Goal: Information Seeking & Learning: Learn about a topic

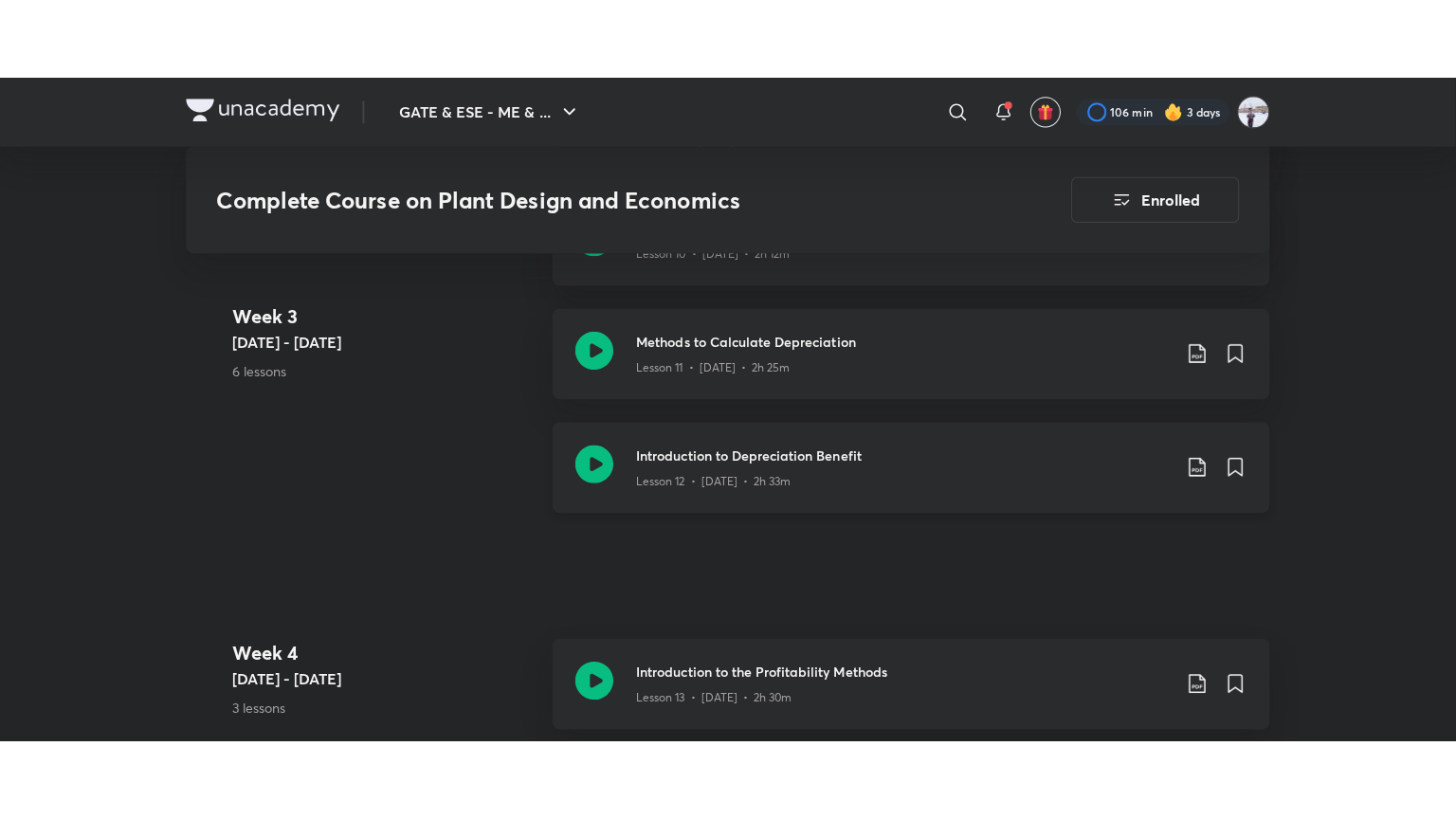
scroll to position [2427, 0]
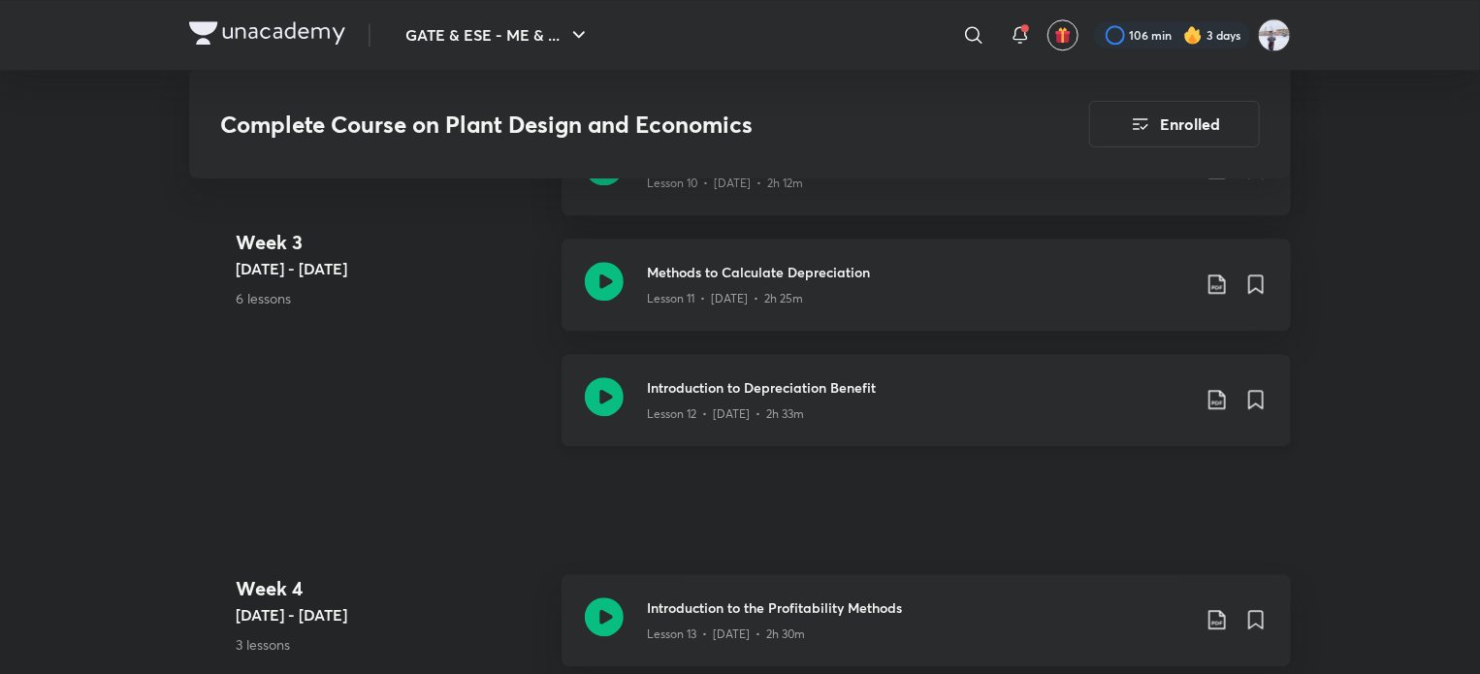
click at [834, 377] on h3 "Introduction to Depreciation Benefit" at bounding box center [918, 387] width 543 height 20
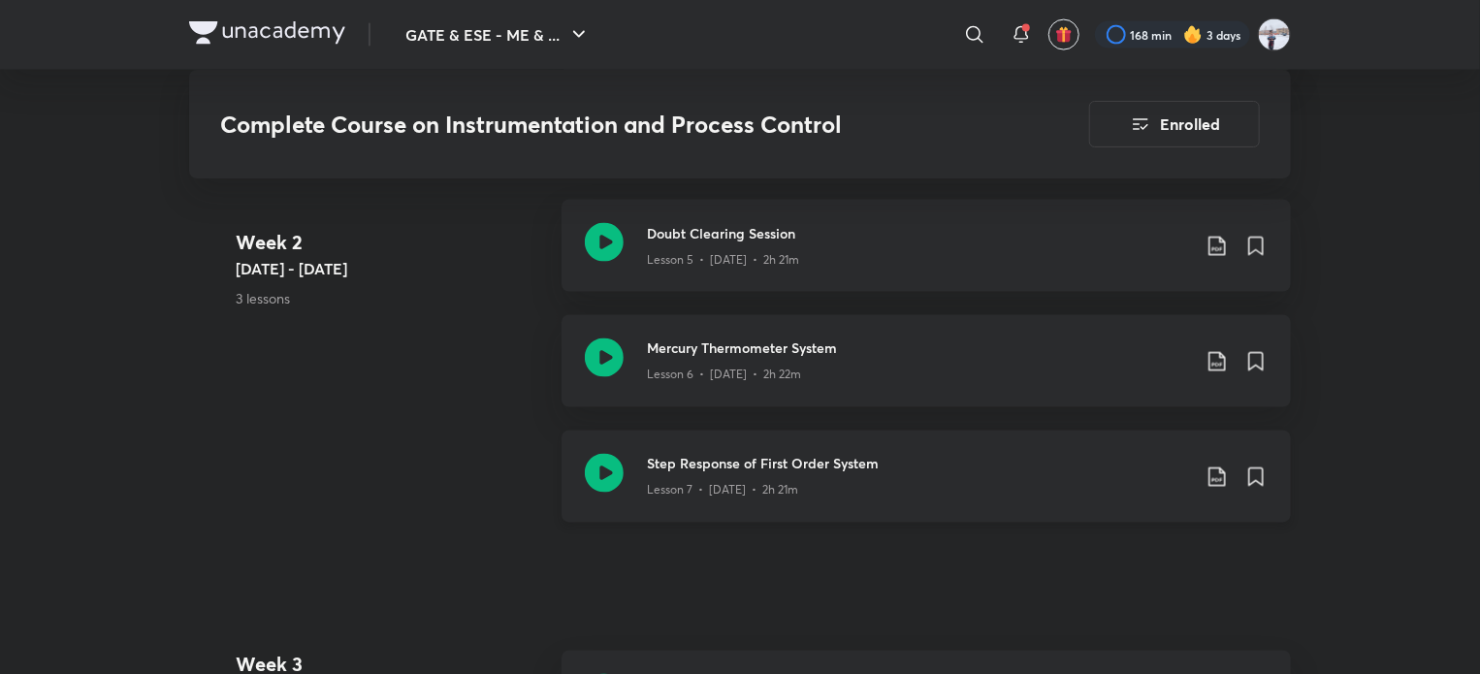
scroll to position [1927, 0]
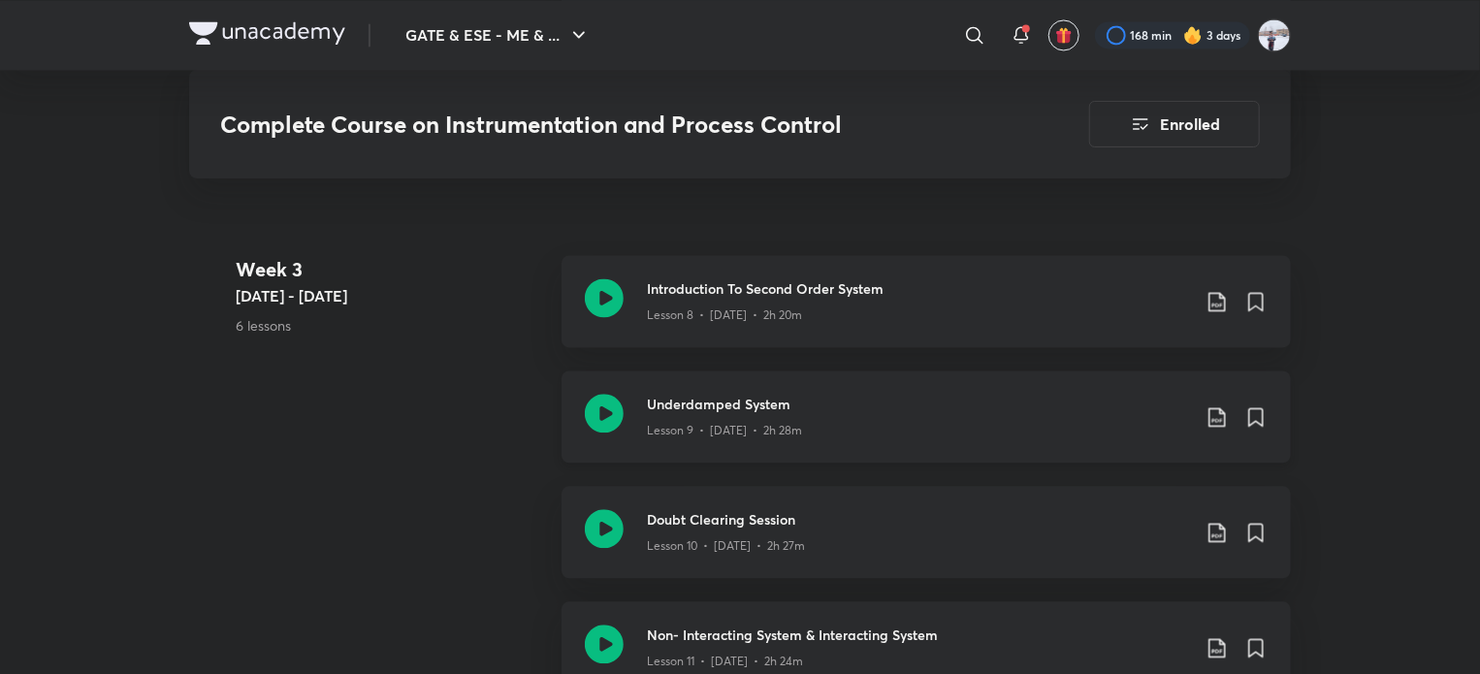
click at [1226, 418] on icon at bounding box center [1217, 416] width 23 height 23
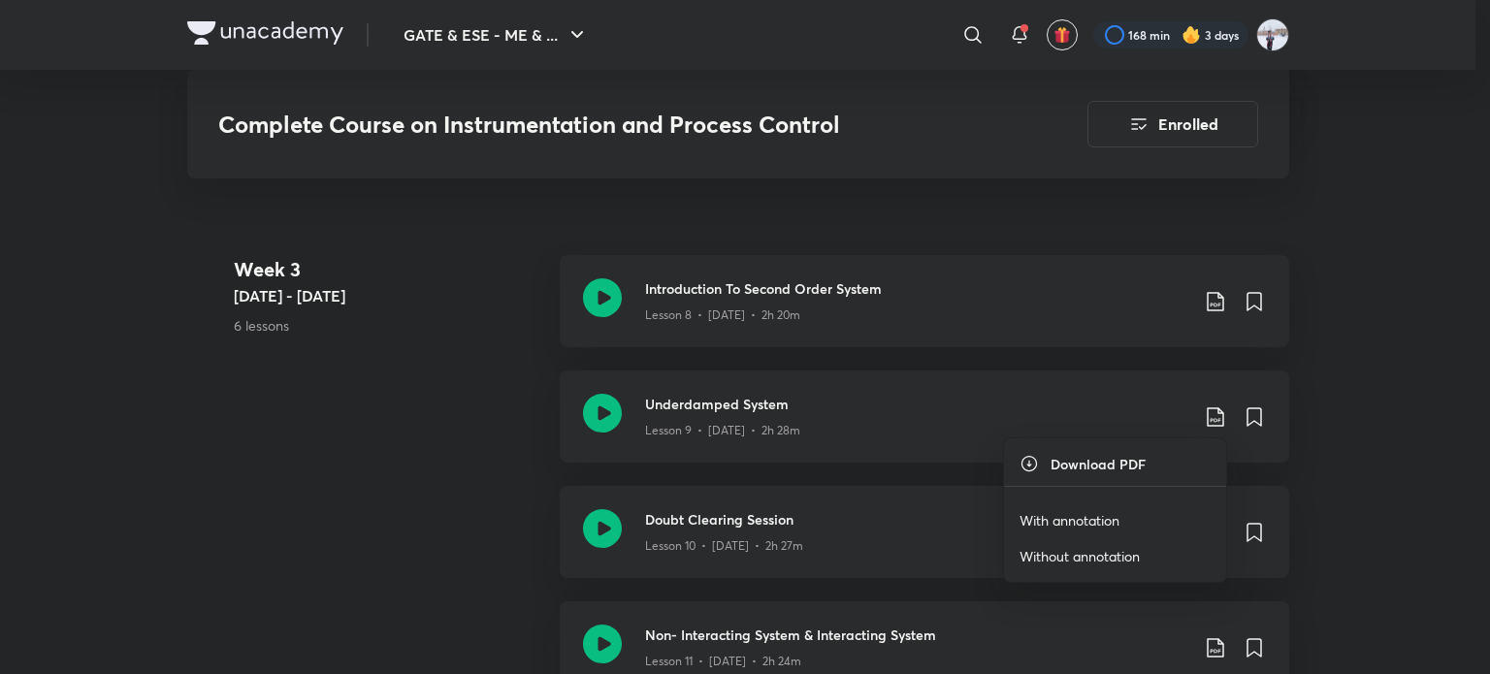
click at [1087, 521] on p "With annotation" at bounding box center [1069, 520] width 100 height 20
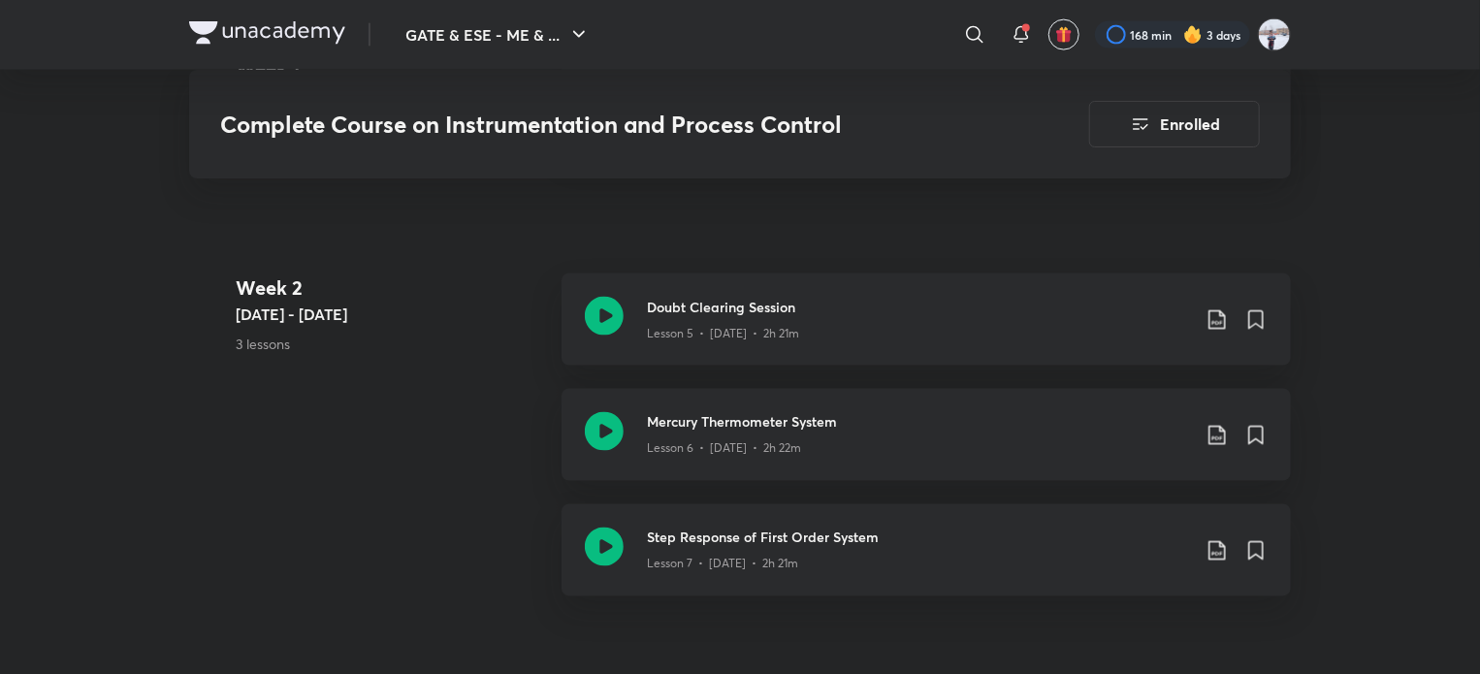
scroll to position [1427, 0]
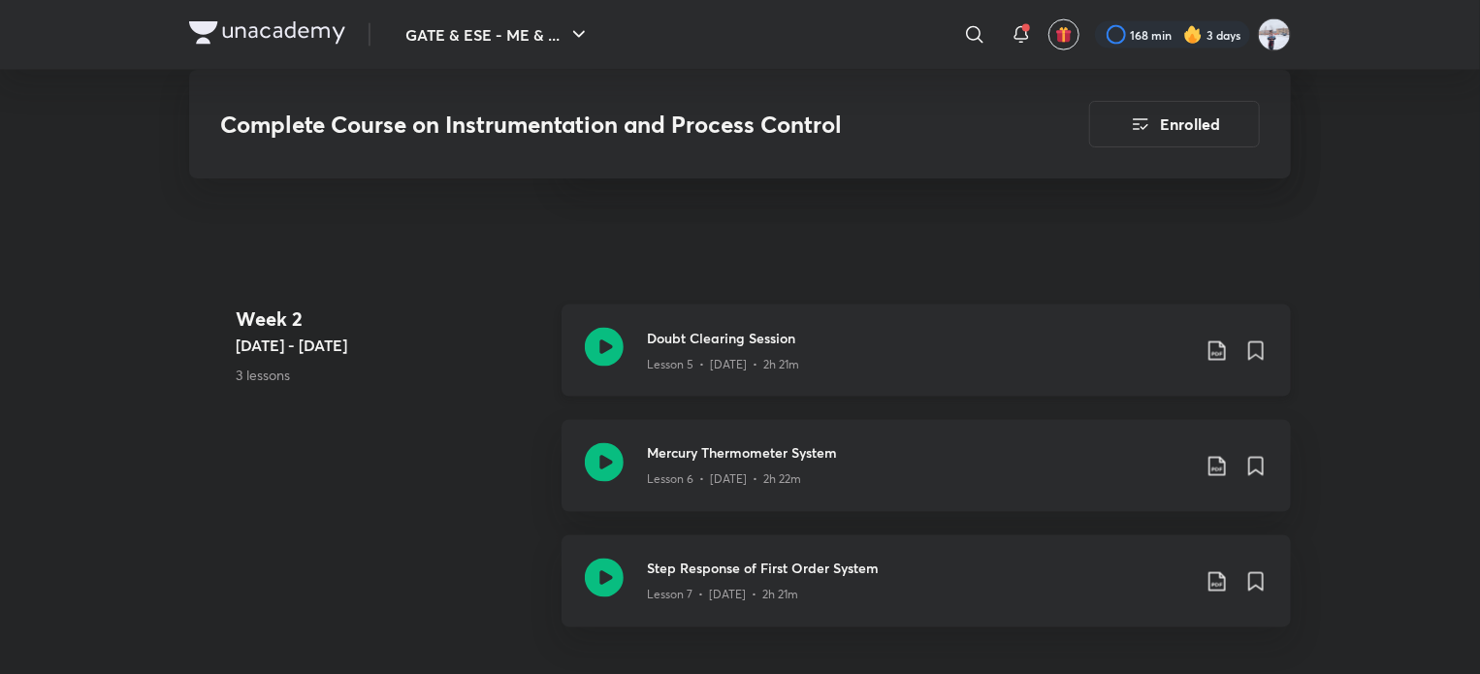
click at [1223, 351] on icon at bounding box center [1217, 350] width 23 height 23
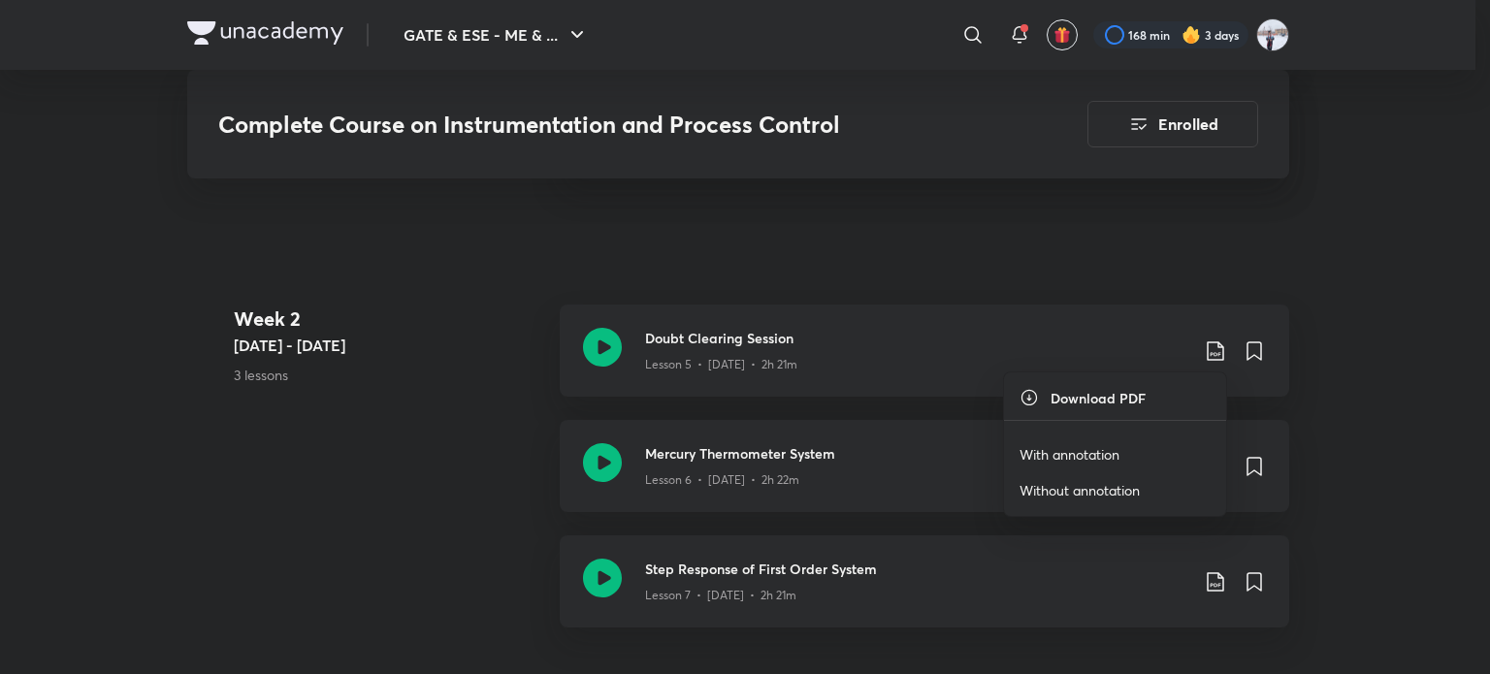
click at [1086, 453] on p "With annotation" at bounding box center [1069, 454] width 100 height 20
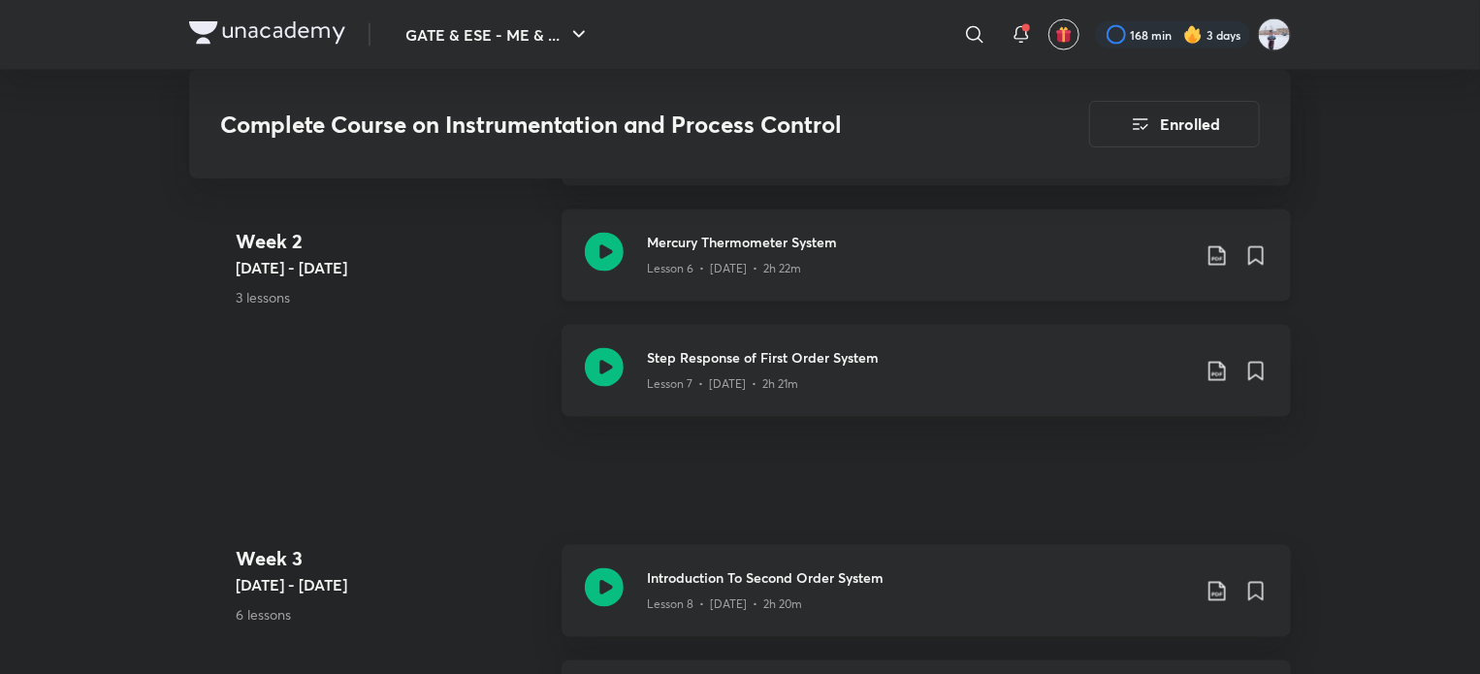
scroll to position [1645, 0]
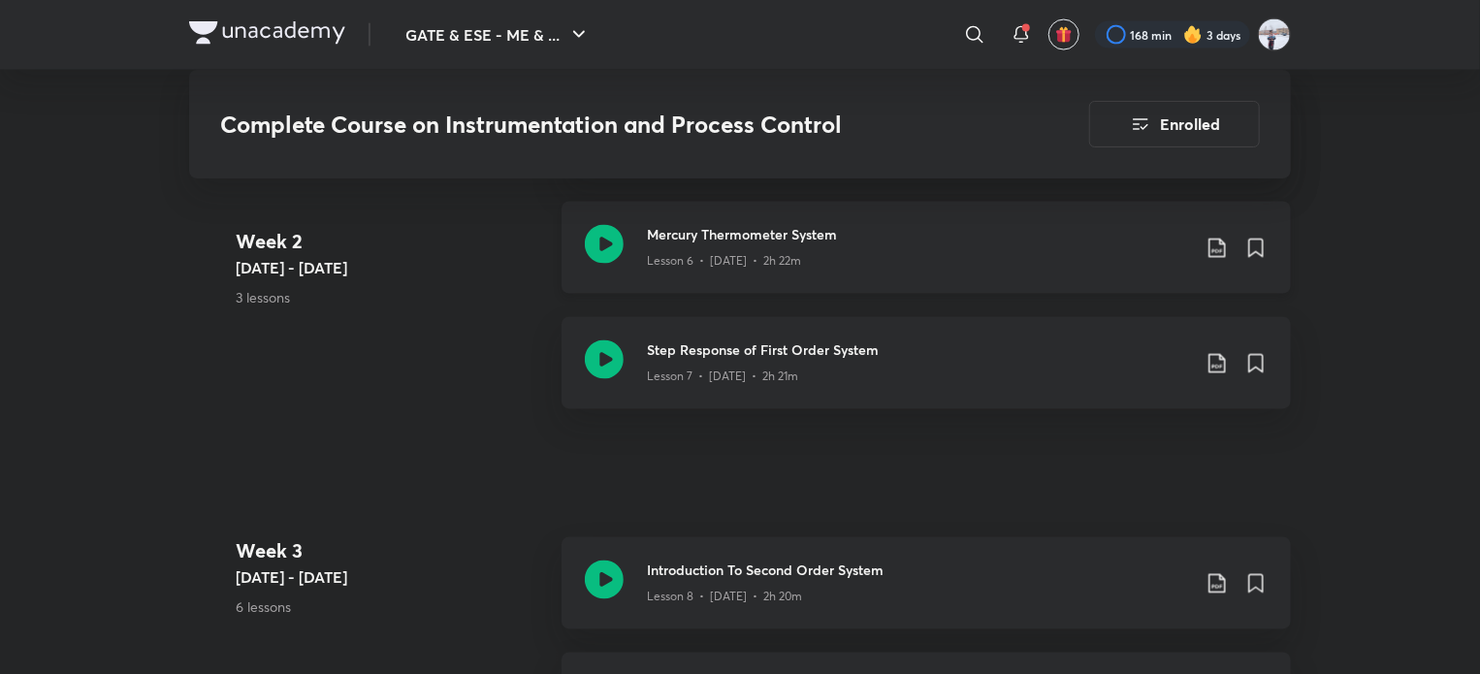
click at [1209, 245] on icon at bounding box center [1216, 248] width 16 height 19
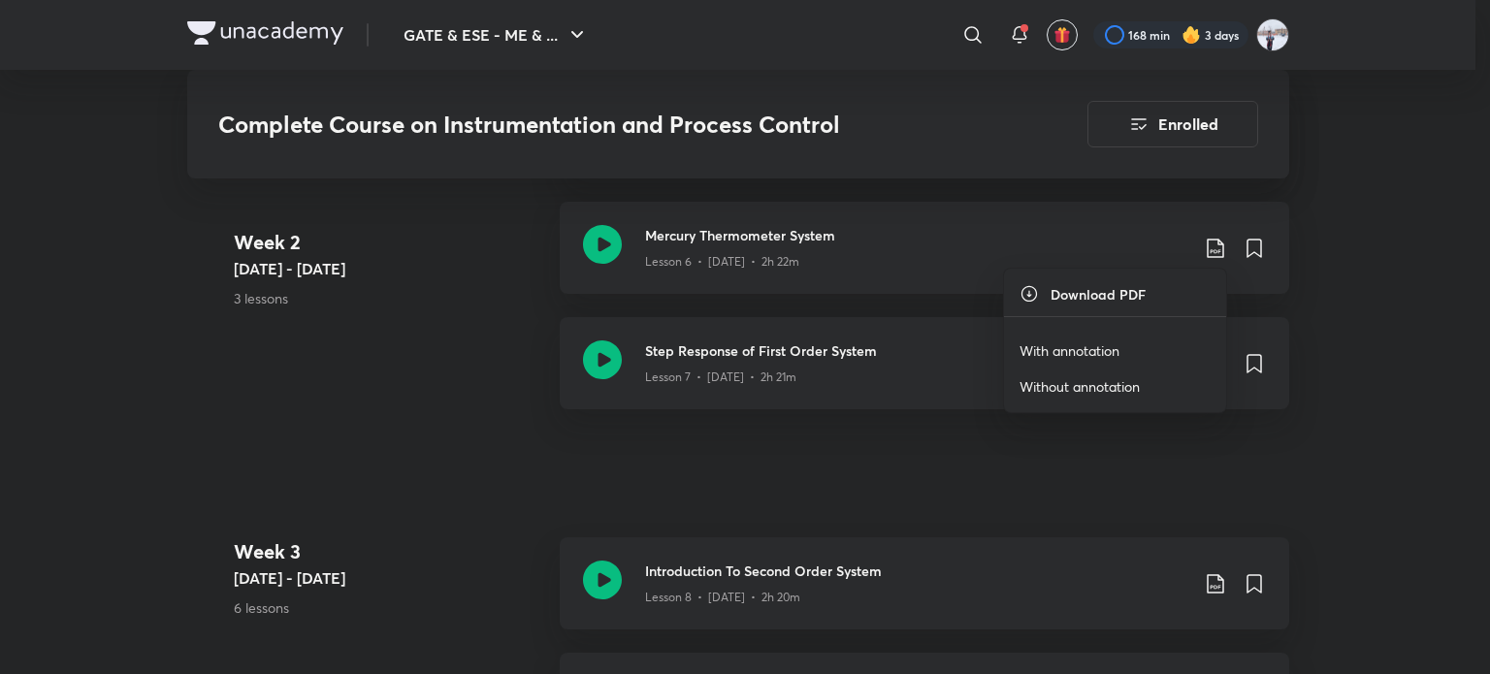
click at [1080, 344] on p "With annotation" at bounding box center [1069, 350] width 100 height 20
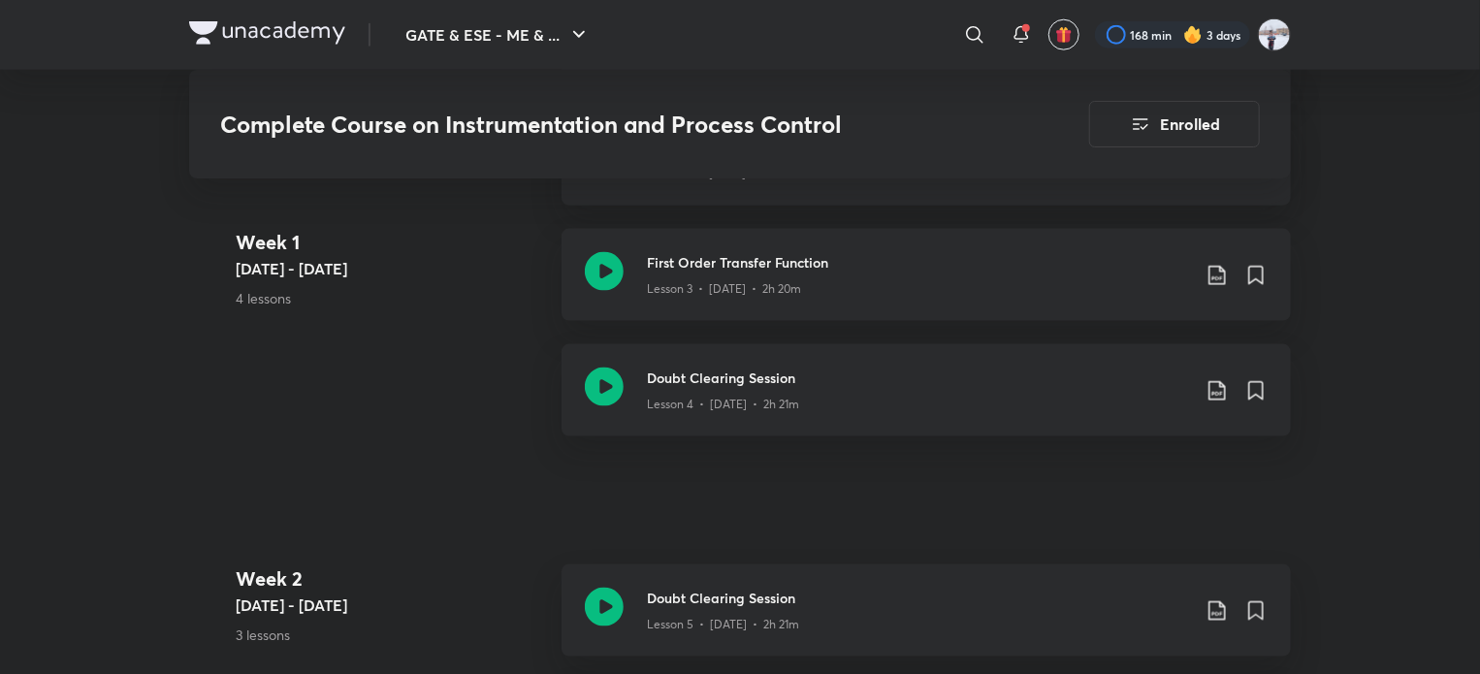
scroll to position [1158, 0]
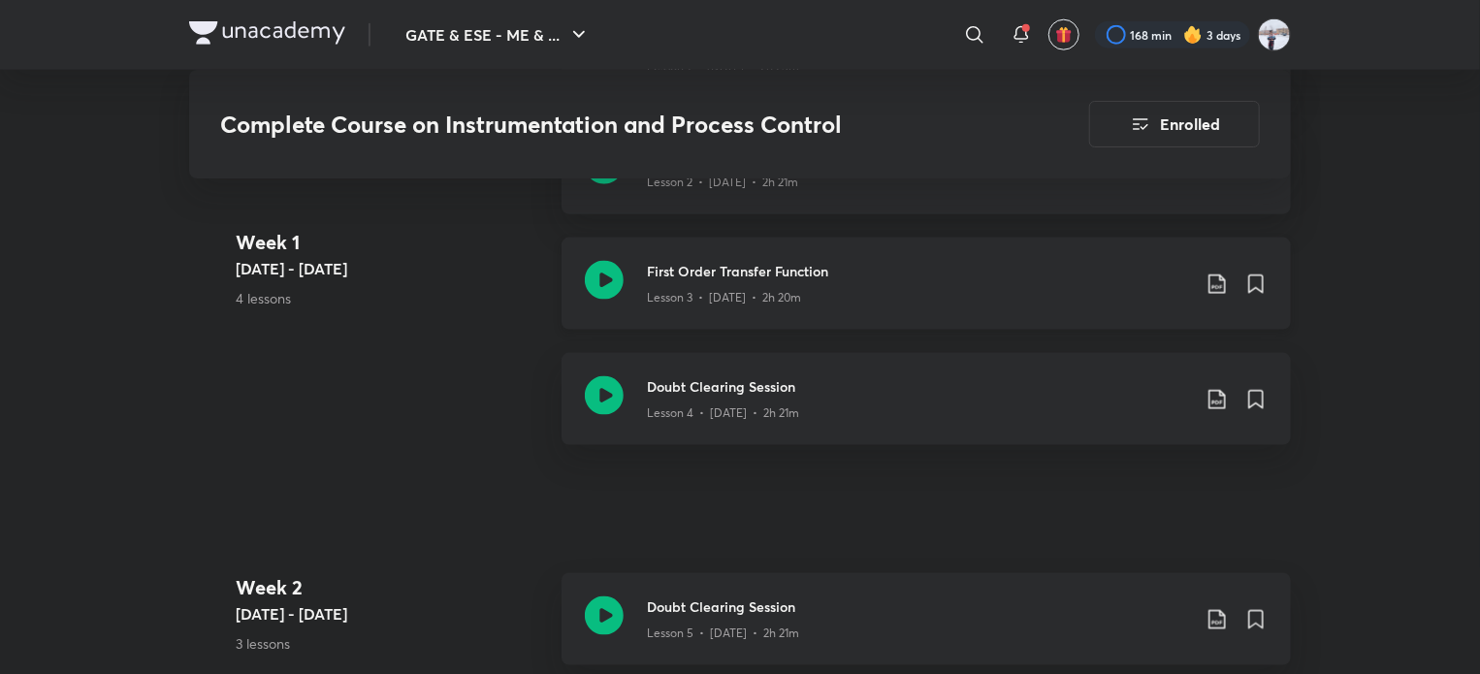
click at [1212, 286] on icon at bounding box center [1216, 283] width 16 height 19
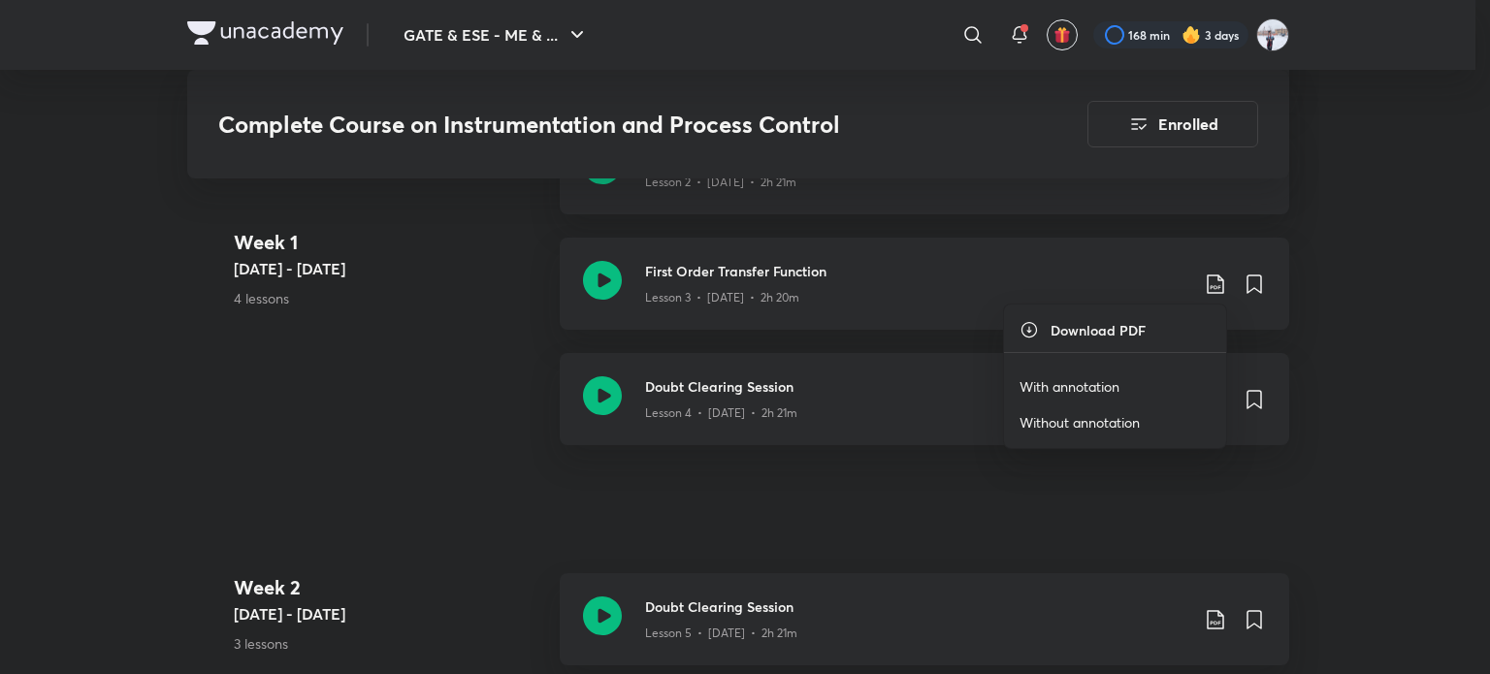
click at [1044, 388] on p "With annotation" at bounding box center [1069, 386] width 100 height 20
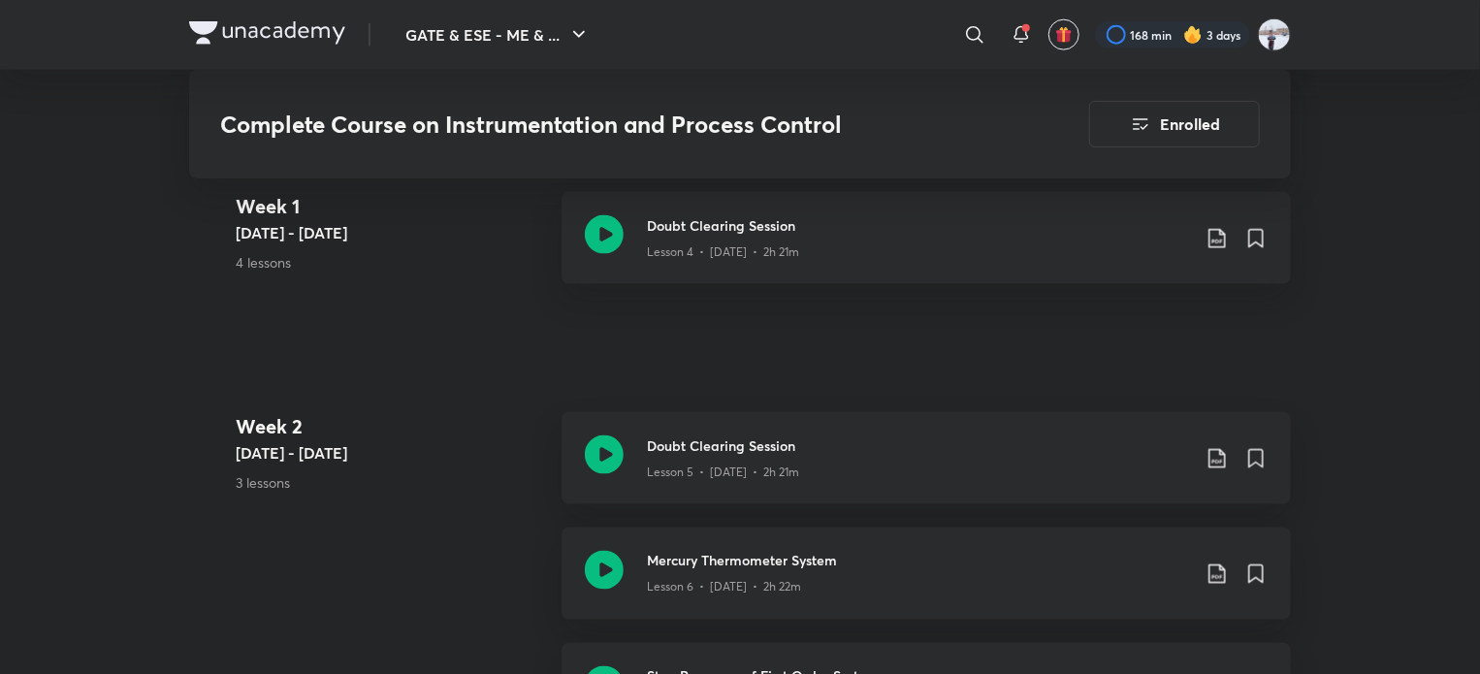
scroll to position [1321, 0]
click at [1222, 461] on icon at bounding box center [1217, 456] width 23 height 23
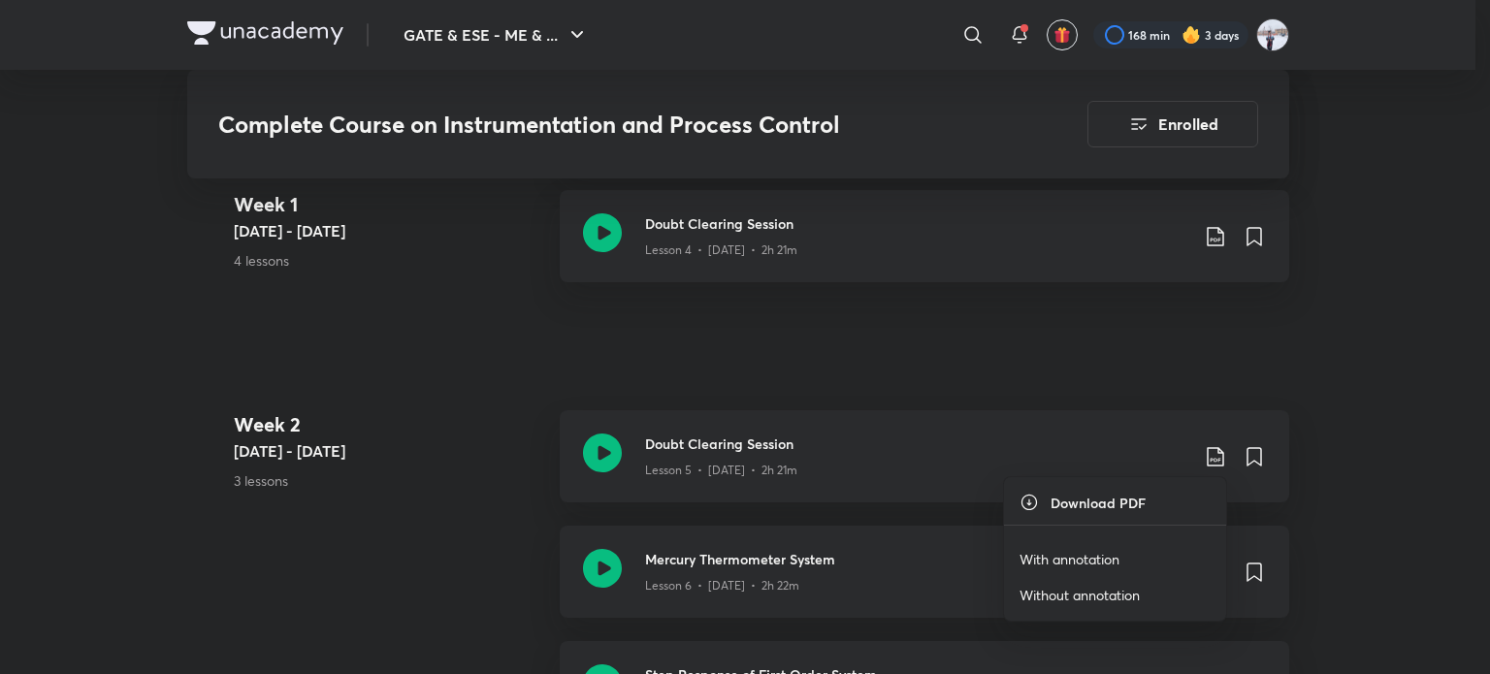
click at [1096, 550] on p "With annotation" at bounding box center [1069, 559] width 100 height 20
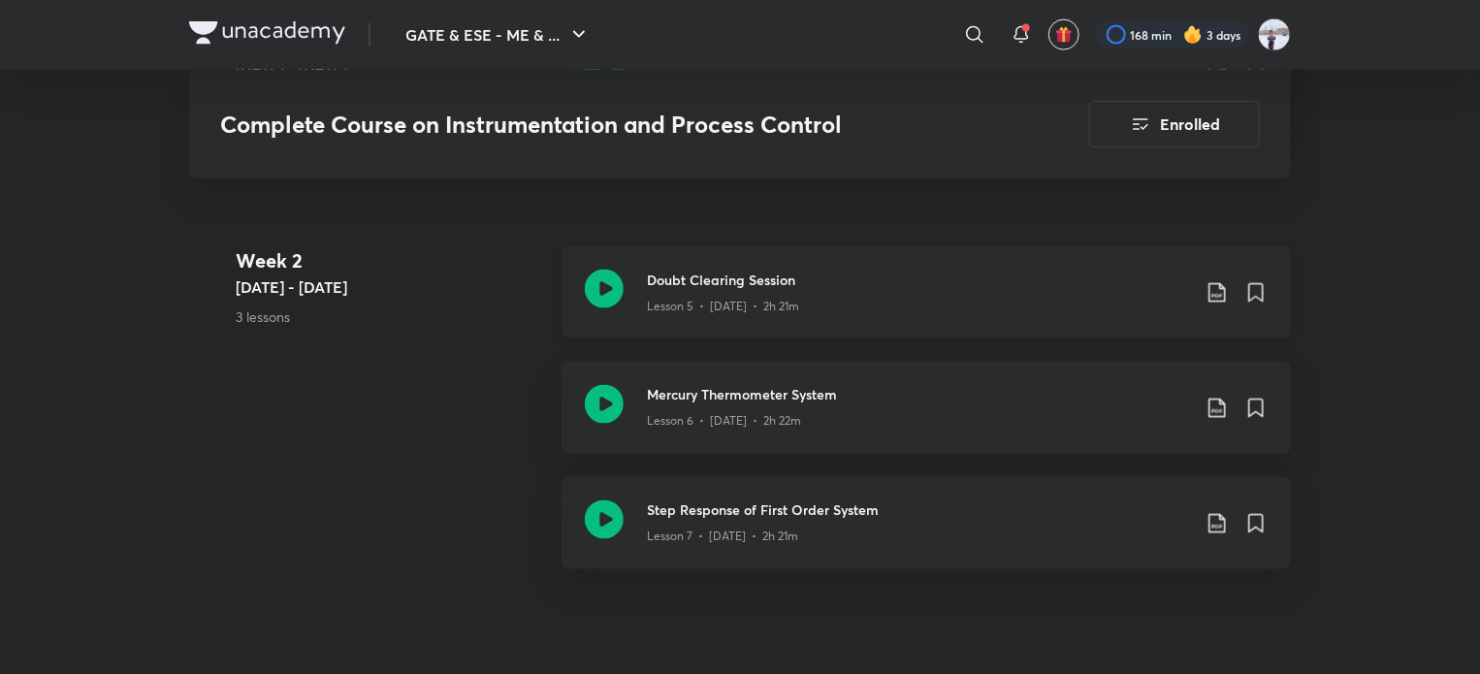
scroll to position [1497, 0]
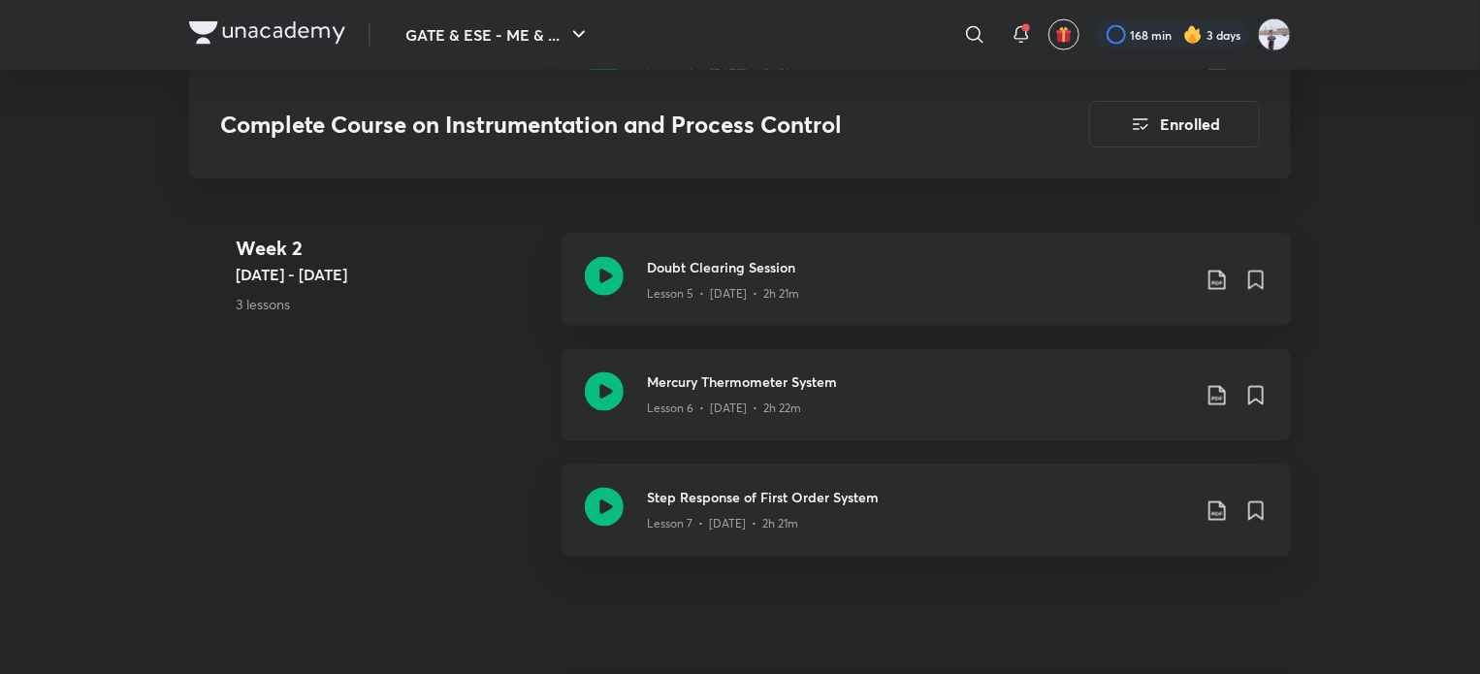
click at [1219, 388] on icon at bounding box center [1216, 395] width 16 height 19
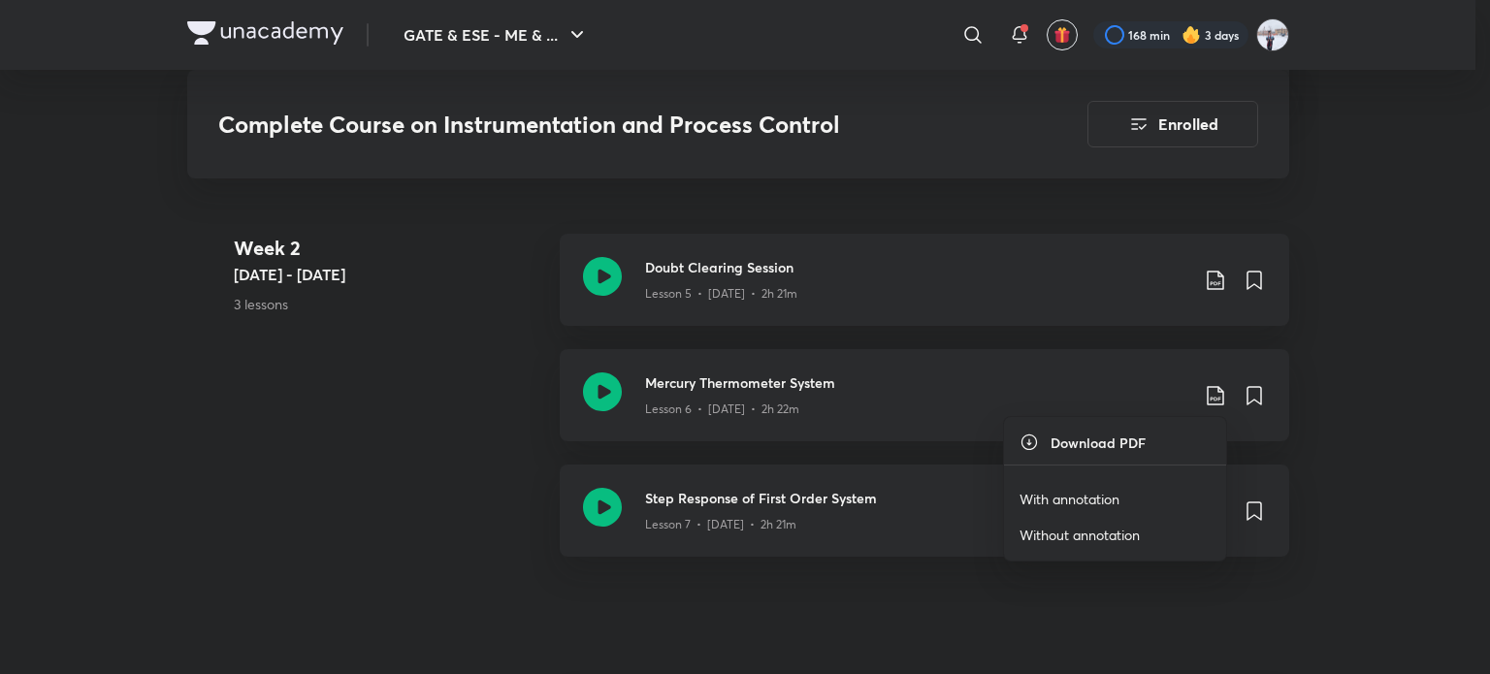
click at [1098, 505] on p "With annotation" at bounding box center [1069, 499] width 100 height 20
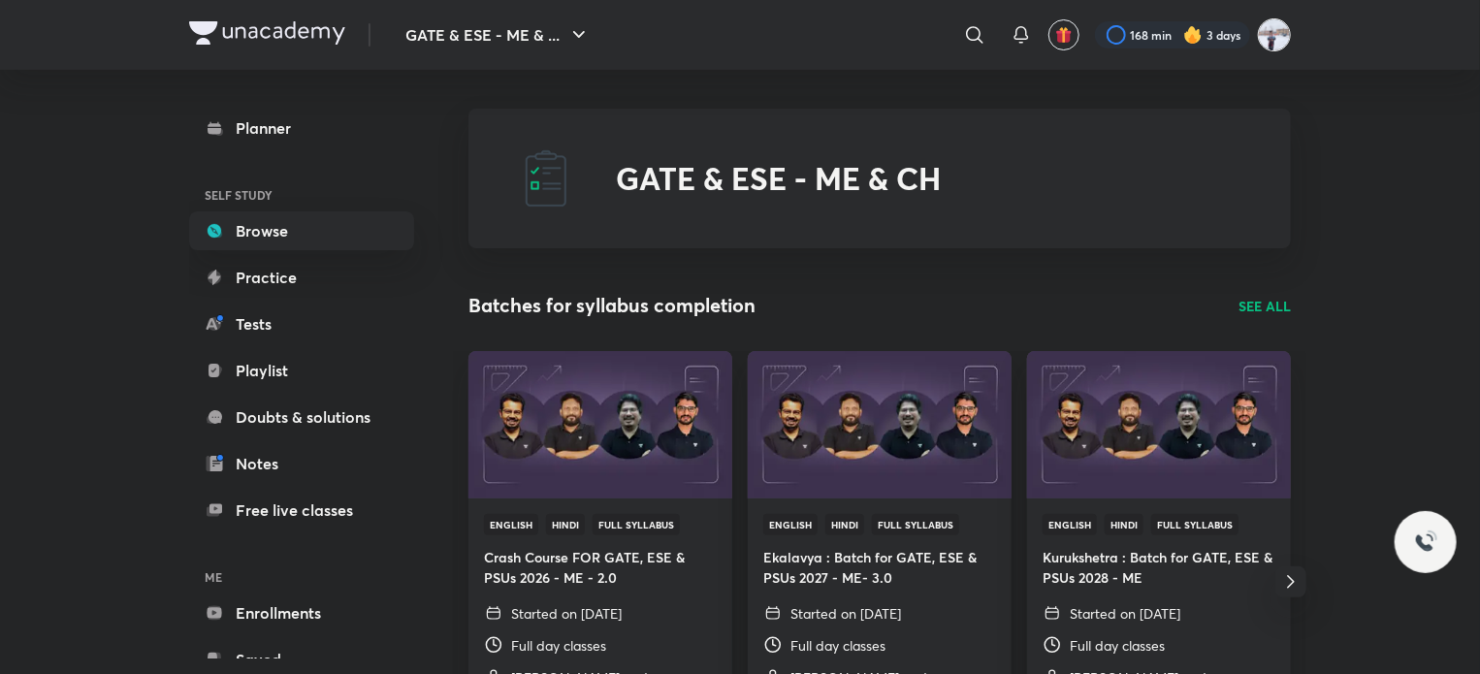
click at [1267, 40] on img at bounding box center [1274, 34] width 33 height 33
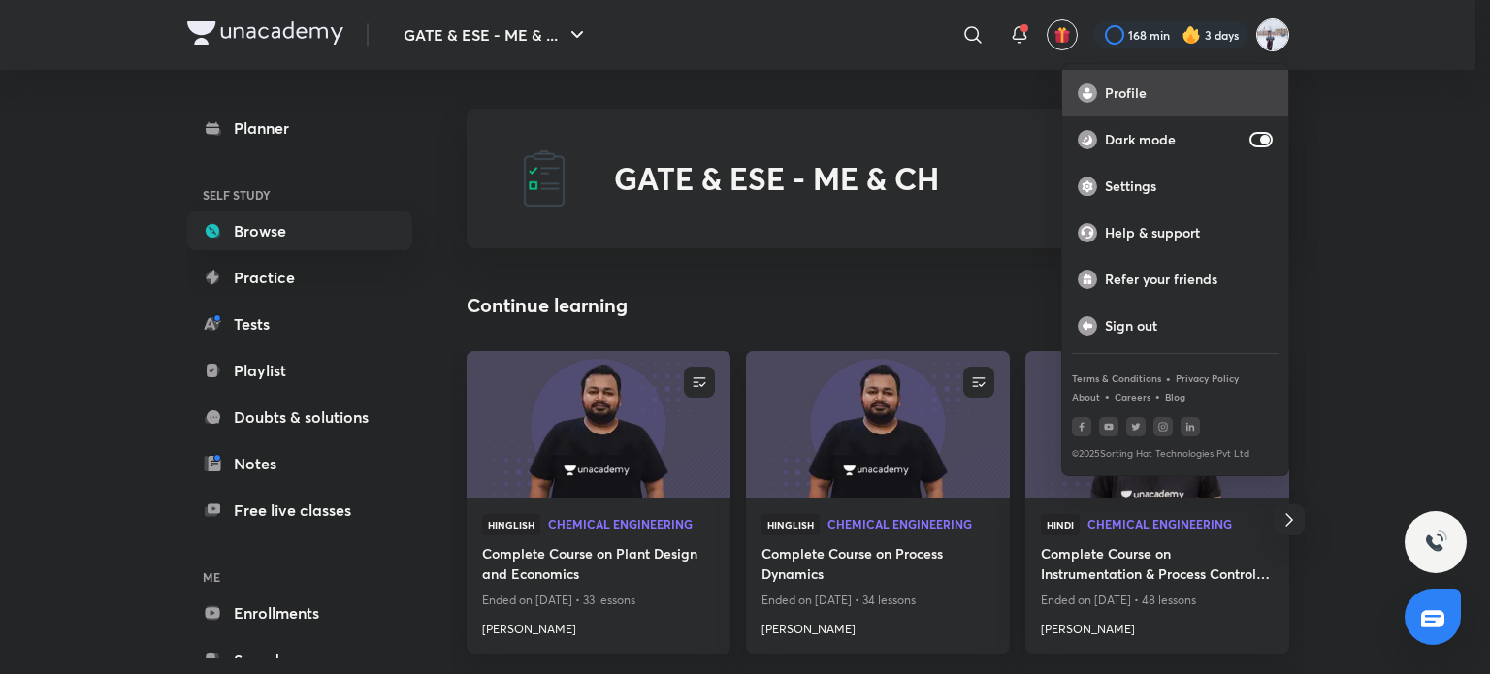
click at [1148, 100] on p "Profile" at bounding box center [1189, 92] width 168 height 17
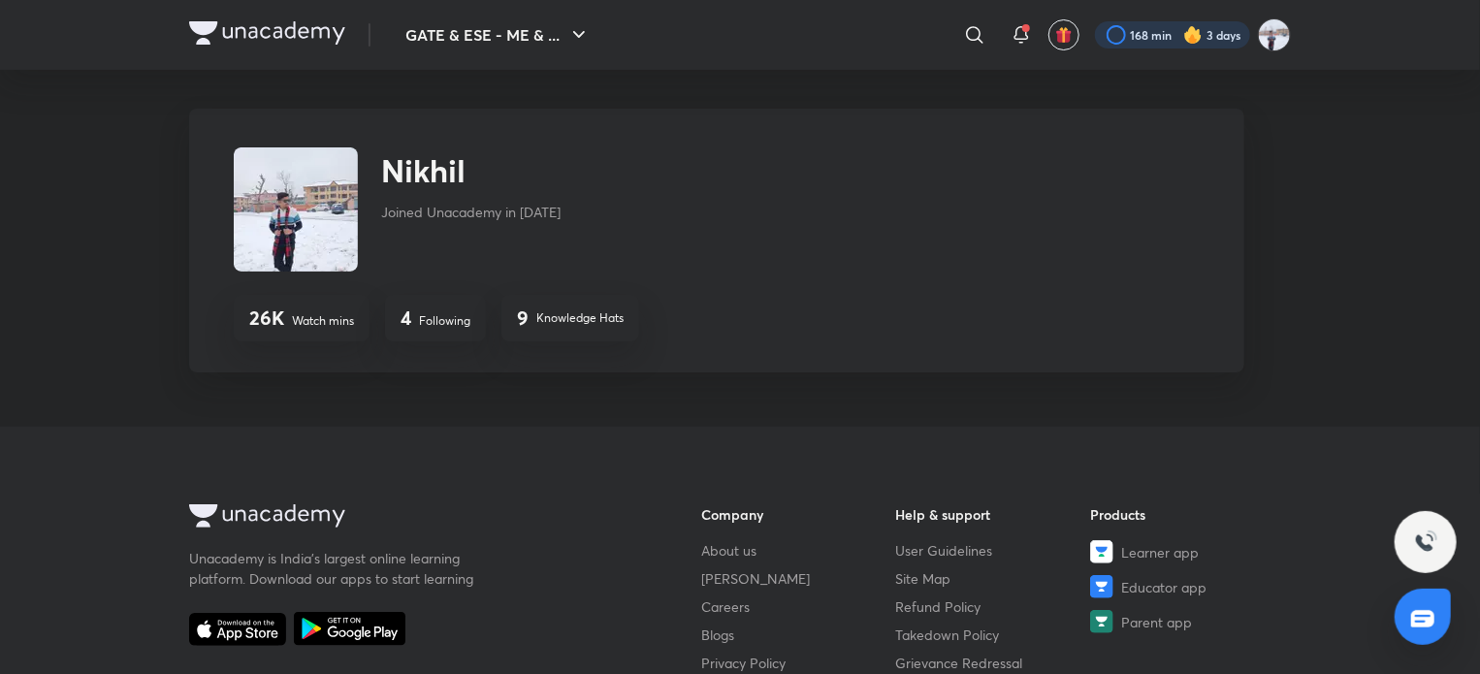
click at [1213, 31] on div at bounding box center [1172, 34] width 155 height 27
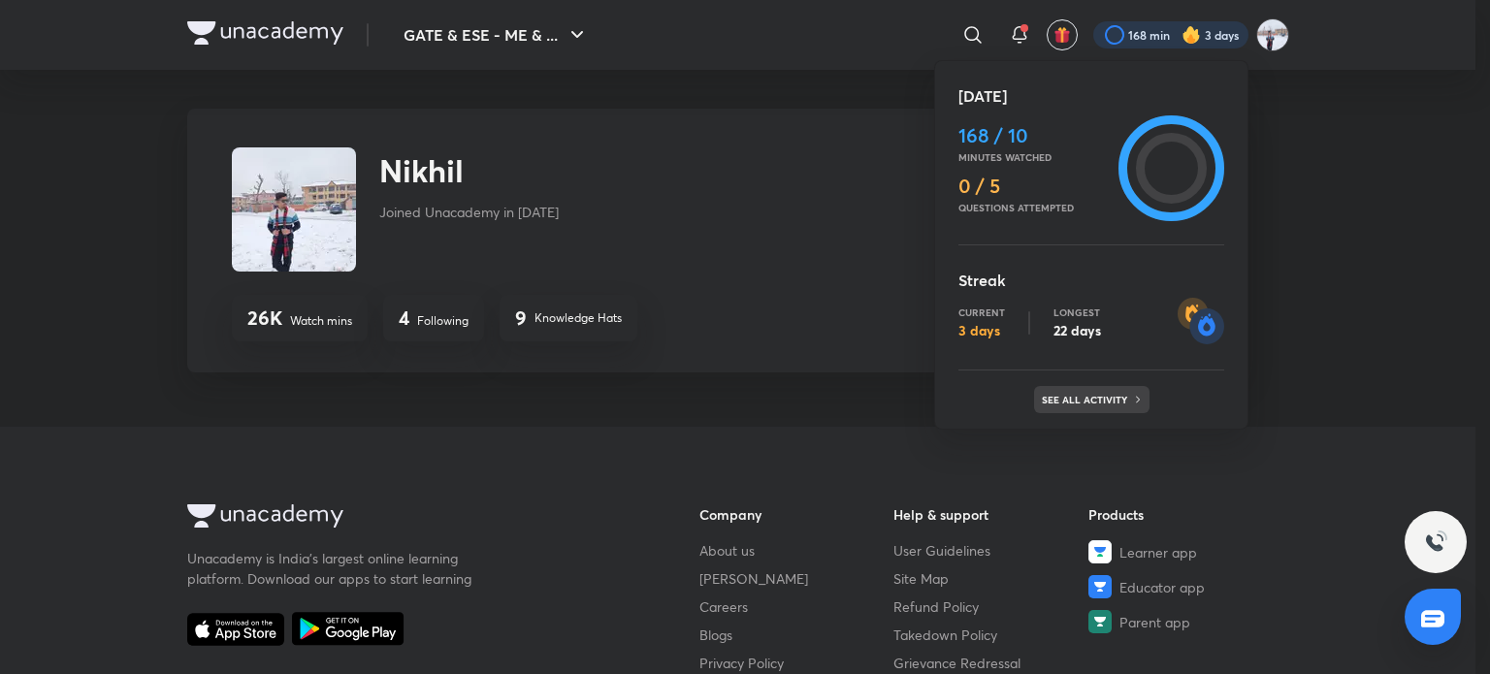
click at [1098, 412] on div "See all activity" at bounding box center [1091, 399] width 115 height 27
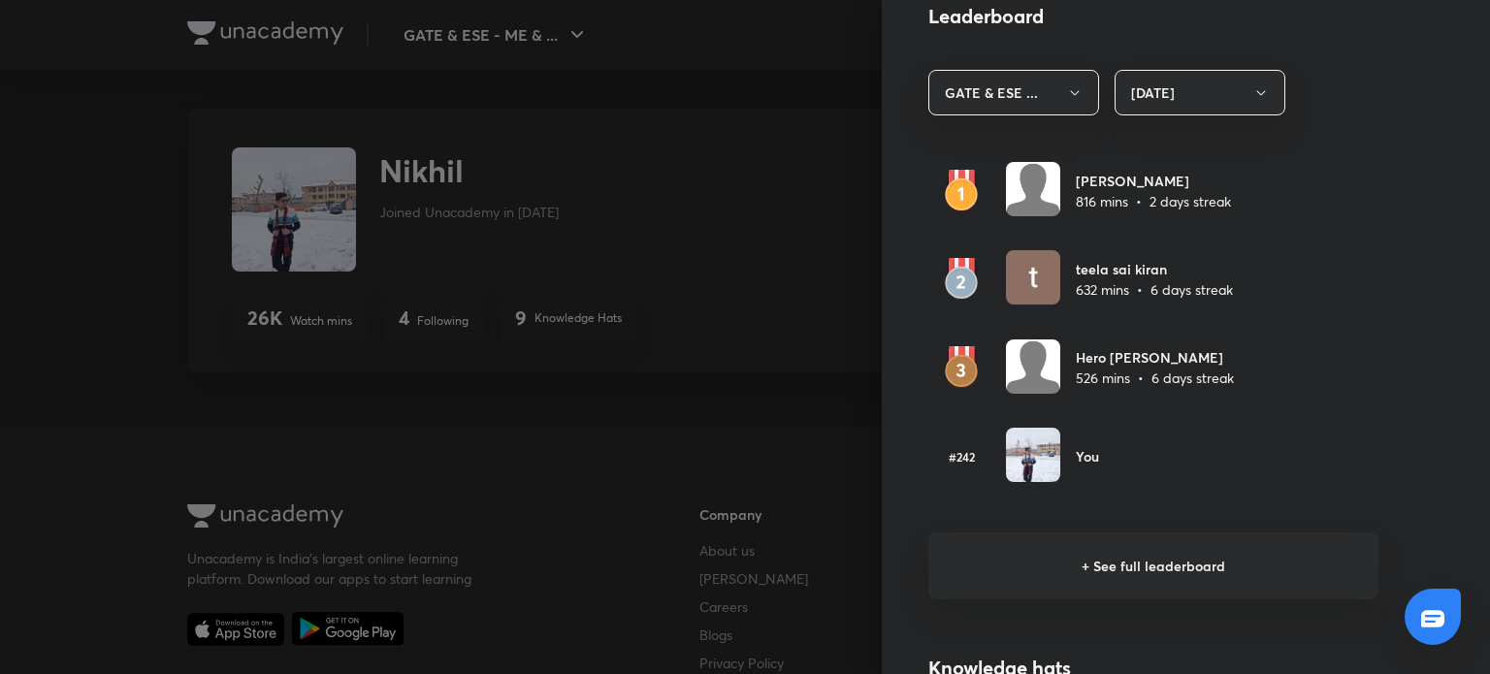
scroll to position [1113, 0]
click at [1178, 88] on button "Today" at bounding box center [1199, 93] width 171 height 46
click at [1143, 187] on span "Last 7 days" at bounding box center [1184, 187] width 145 height 20
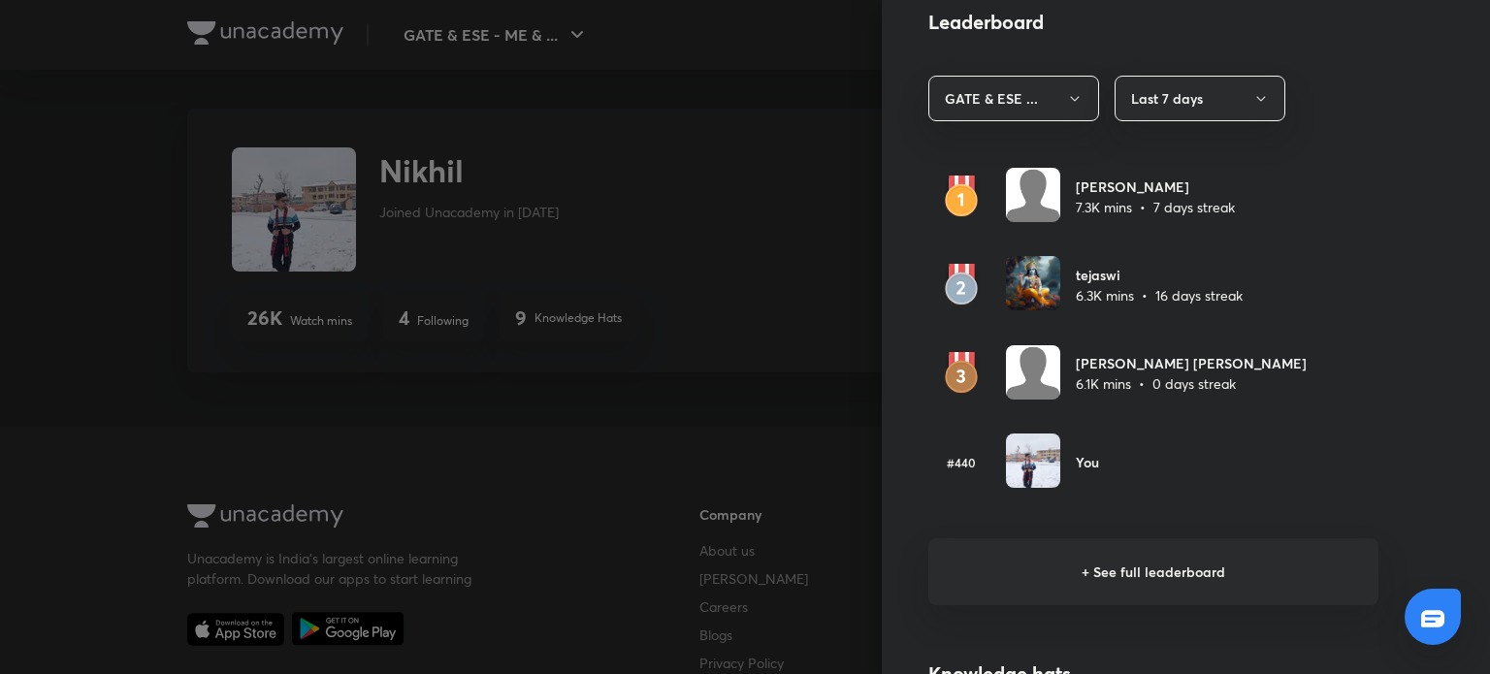
scroll to position [1106, 0]
click at [1176, 102] on button "Last 7 days" at bounding box center [1199, 101] width 171 height 46
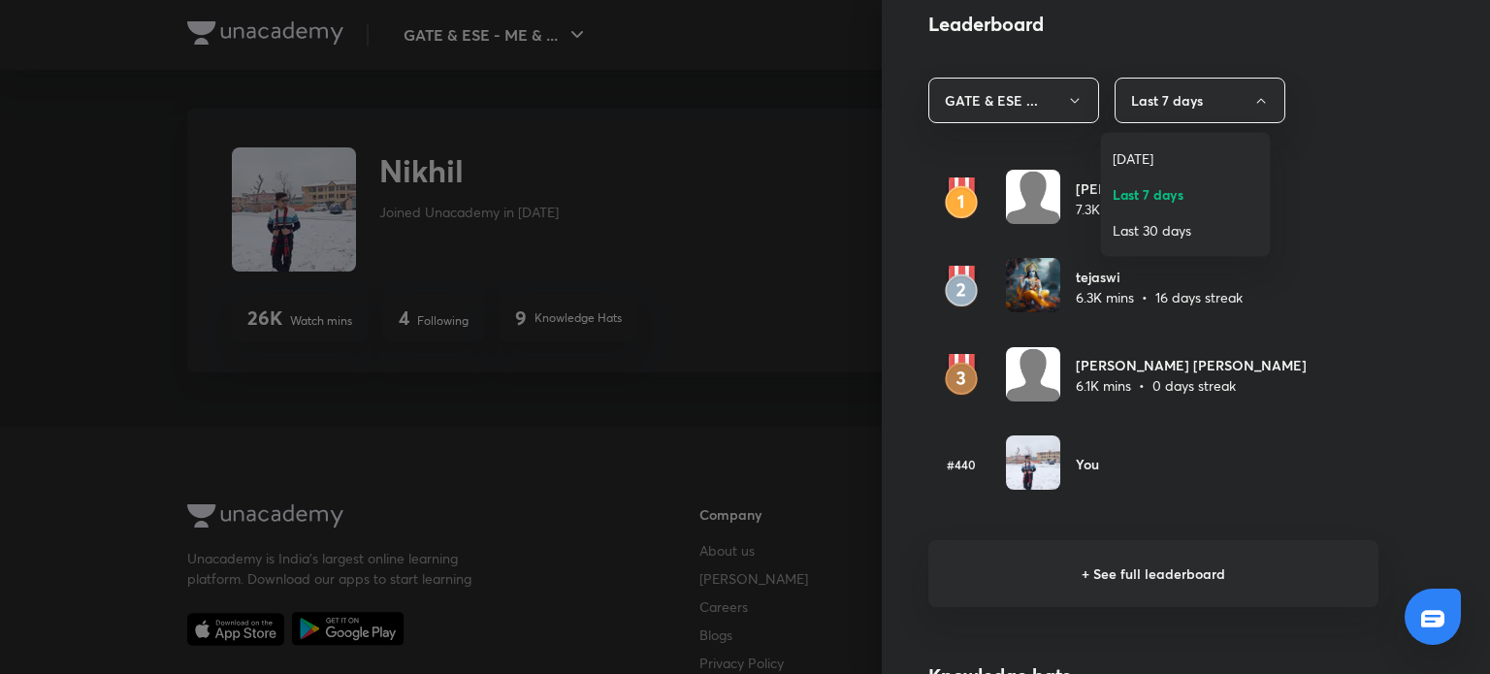
click at [1144, 232] on span "Last 30 days" at bounding box center [1184, 230] width 145 height 20
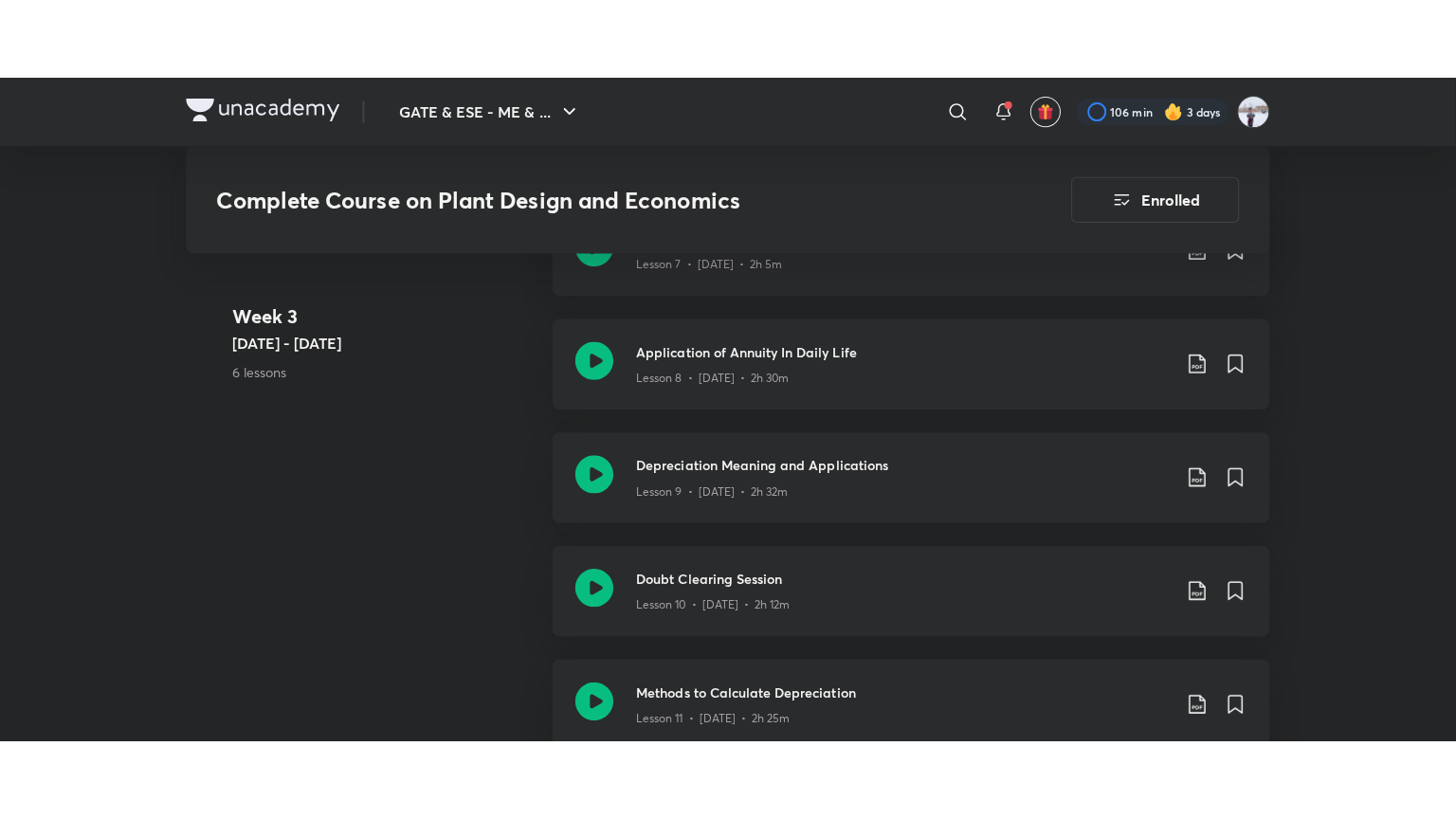
scroll to position [2048, 0]
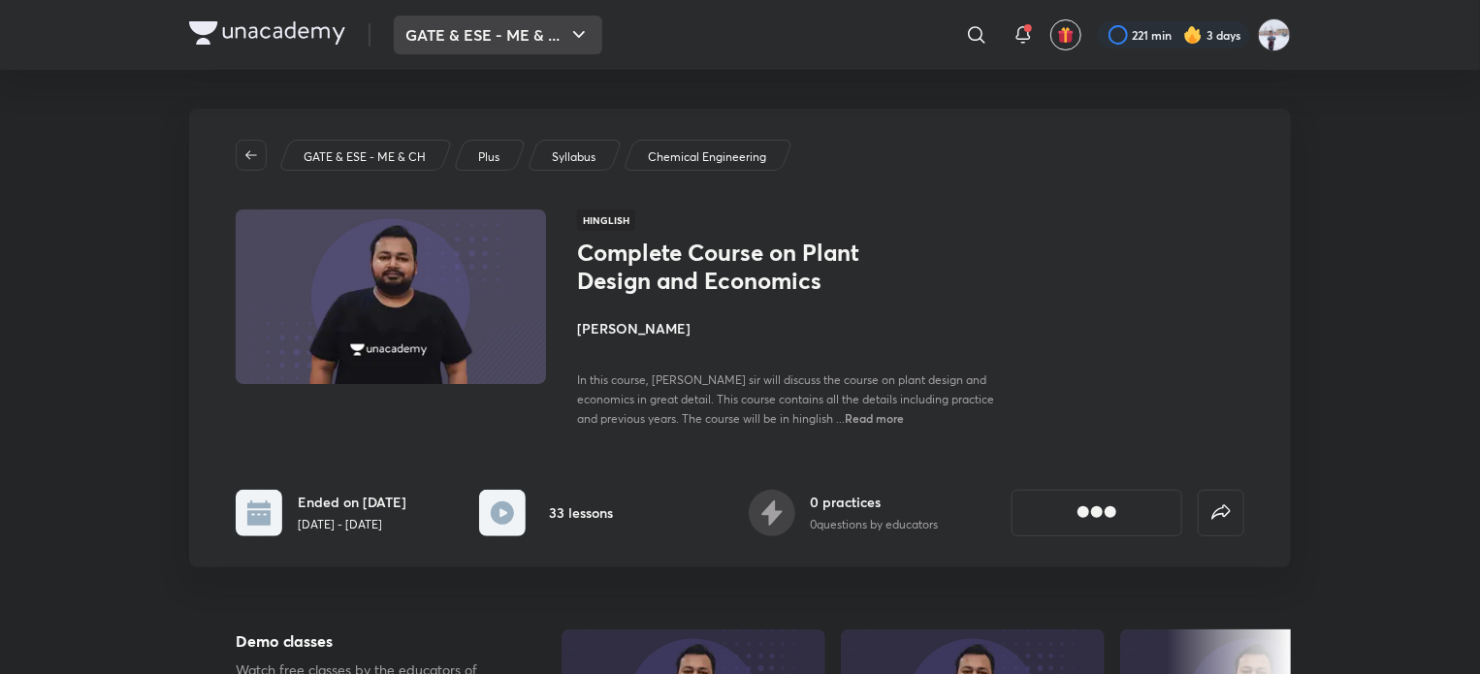
click at [506, 38] on button "GATE & ESE - ME & ..." at bounding box center [498, 35] width 209 height 39
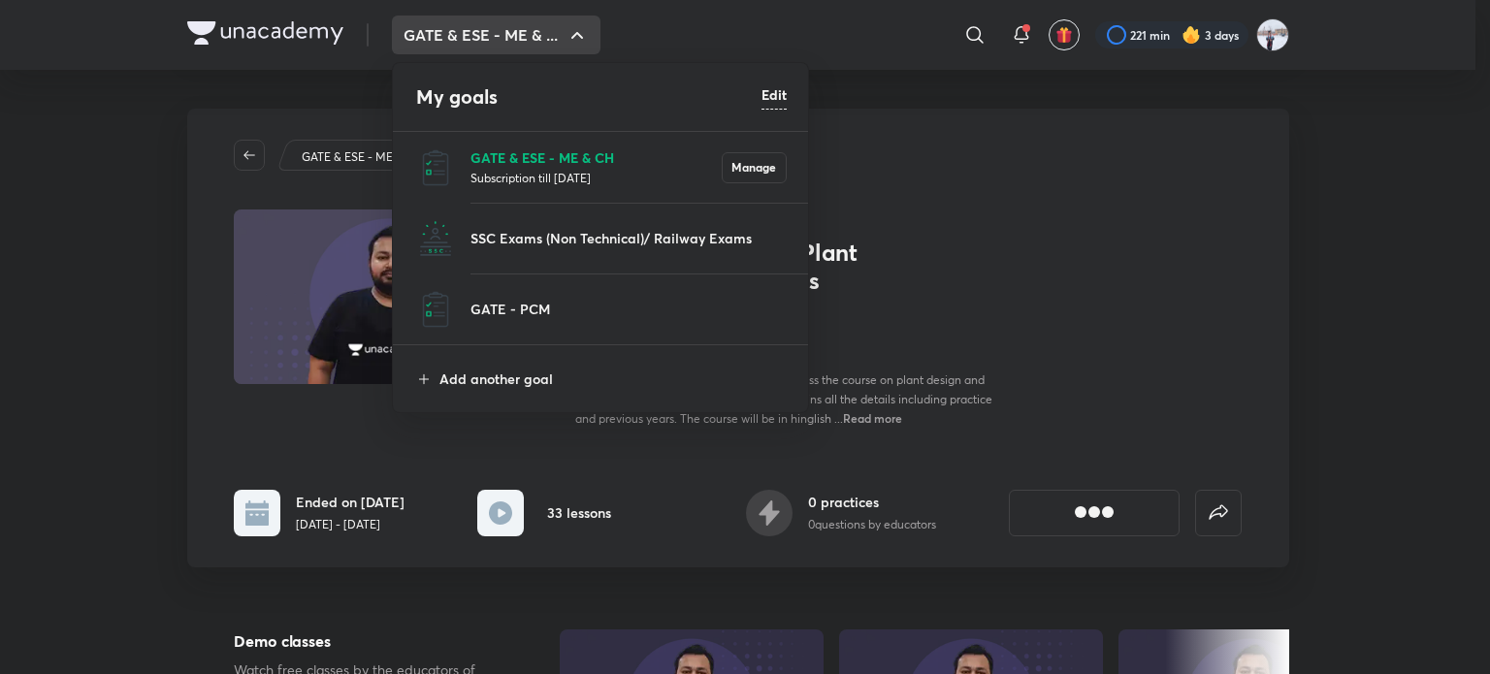
click at [511, 155] on p "GATE & ESE - ME & CH" at bounding box center [595, 157] width 251 height 20
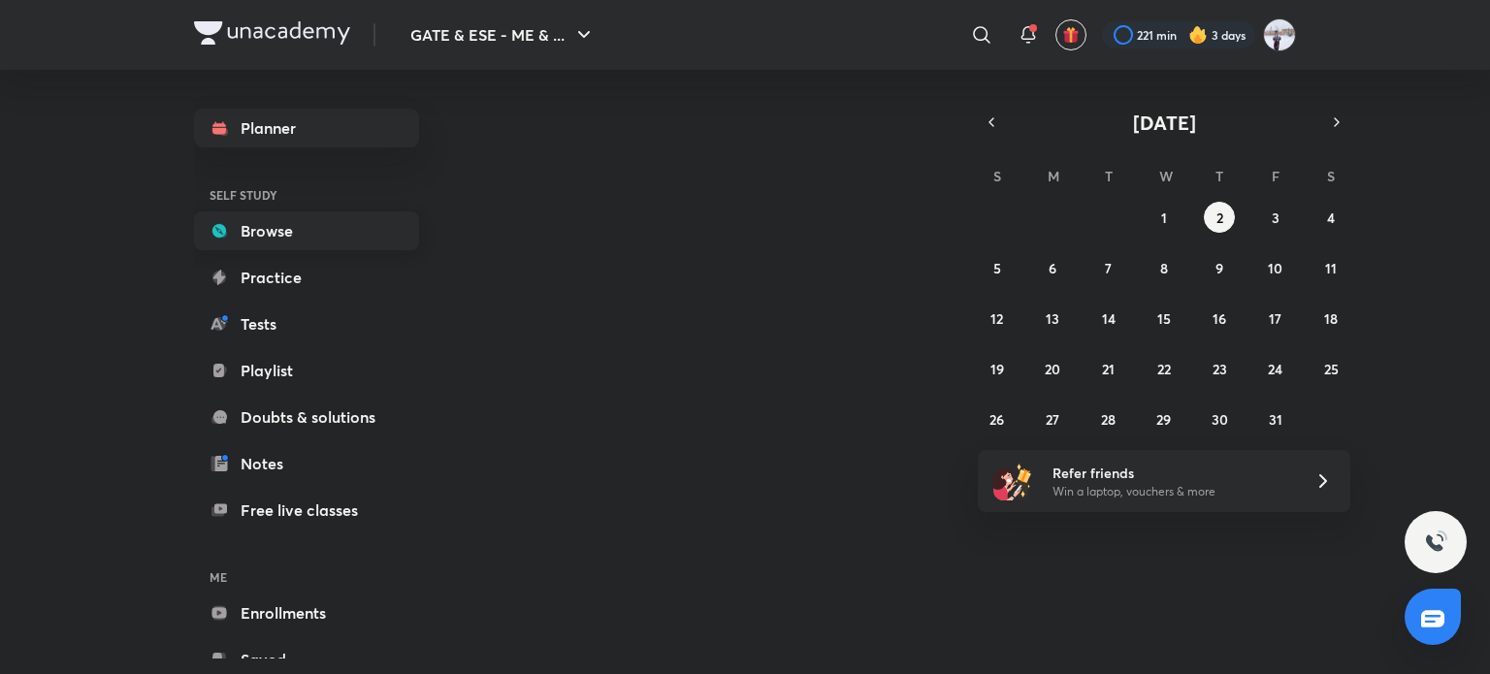
click at [334, 231] on link "Browse" at bounding box center [306, 230] width 225 height 39
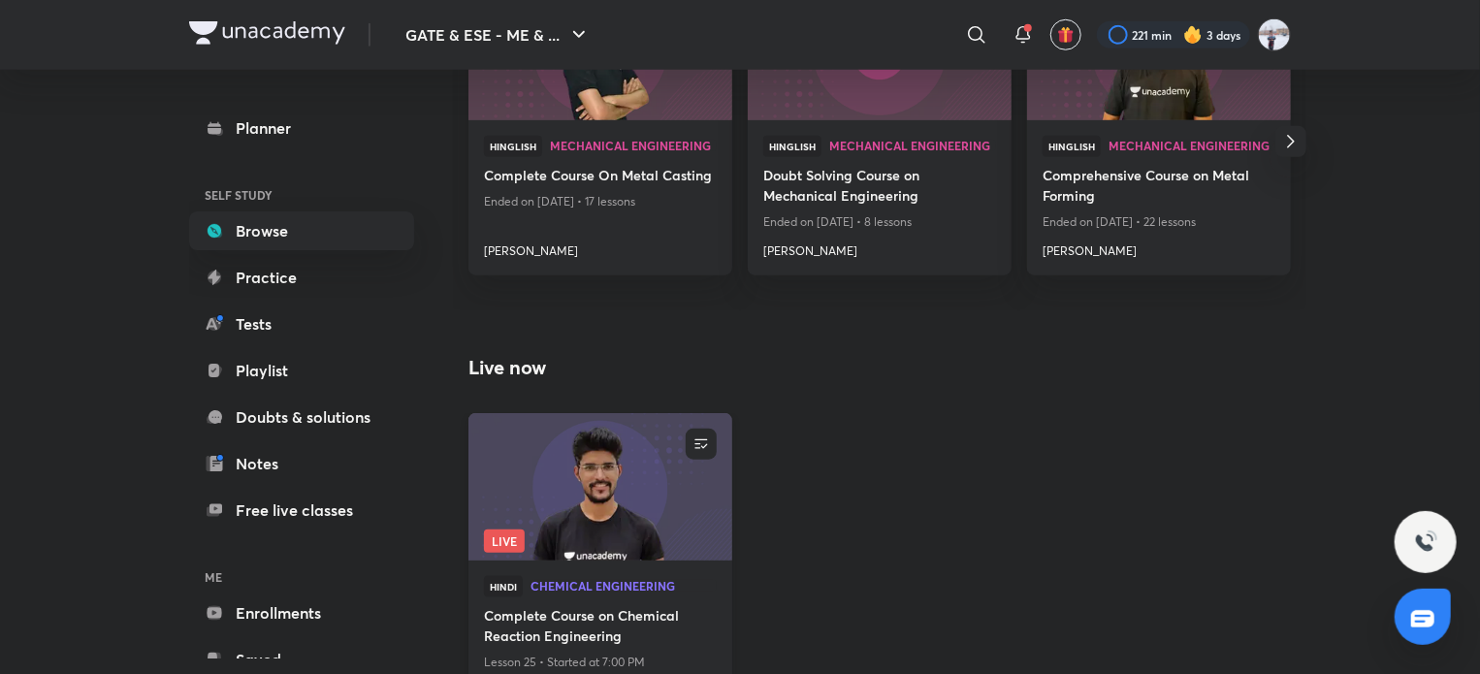
scroll to position [957, 0]
